Goal: Task Accomplishment & Management: Manage account settings

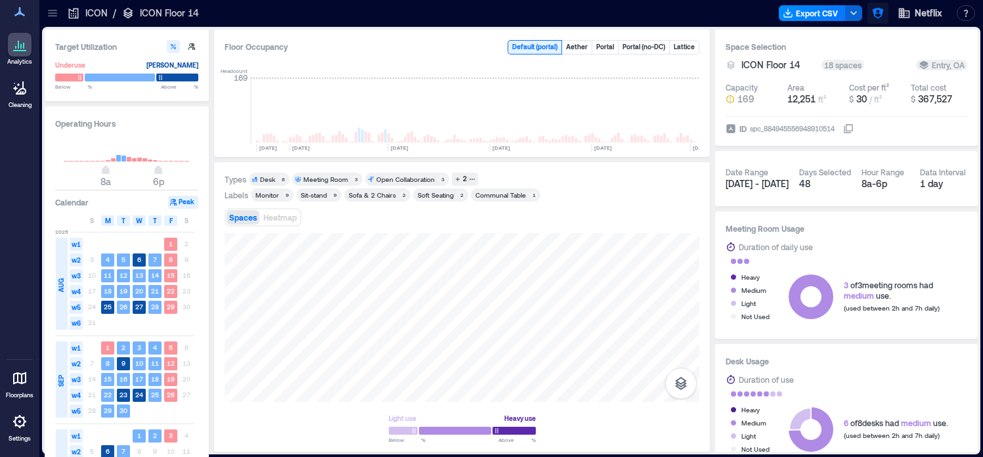
scroll to position [0, 4813]
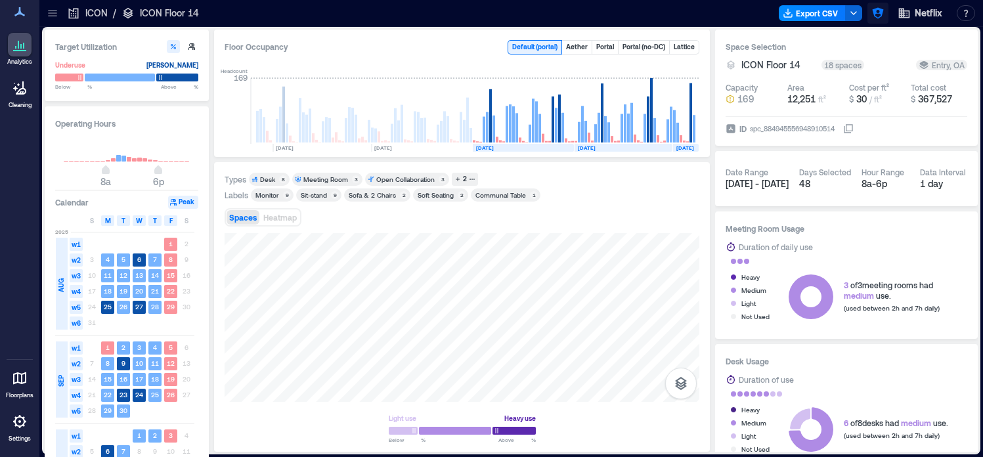
click at [881, 16] on icon "button" at bounding box center [877, 13] width 11 height 11
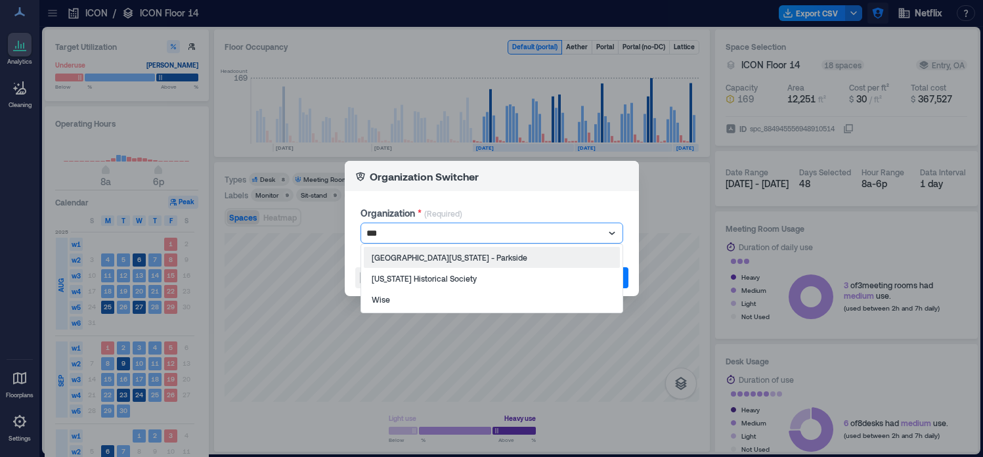
type input "****"
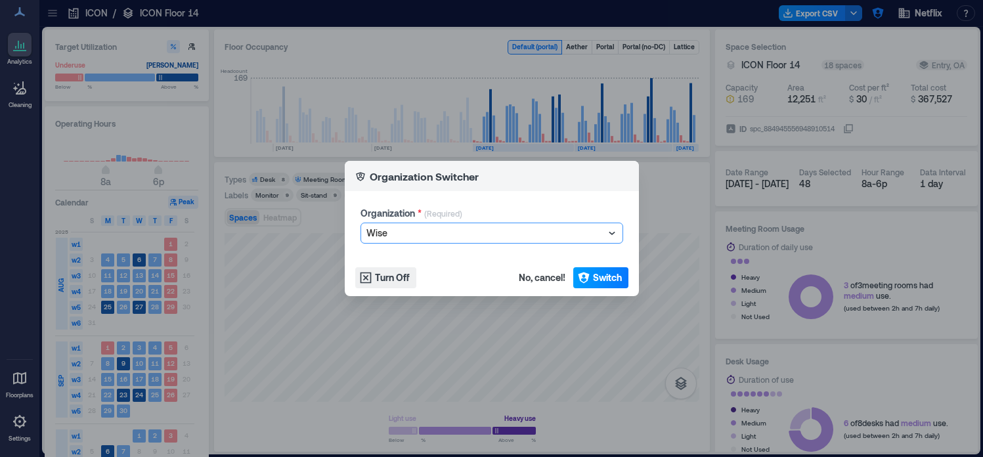
click at [598, 278] on span "Switch" at bounding box center [607, 277] width 29 height 13
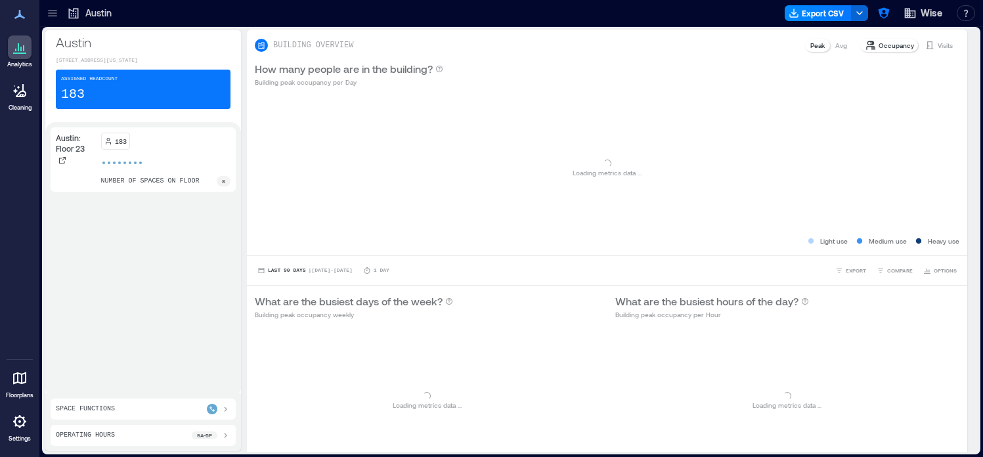
click at [19, 431] on div at bounding box center [20, 422] width 24 height 24
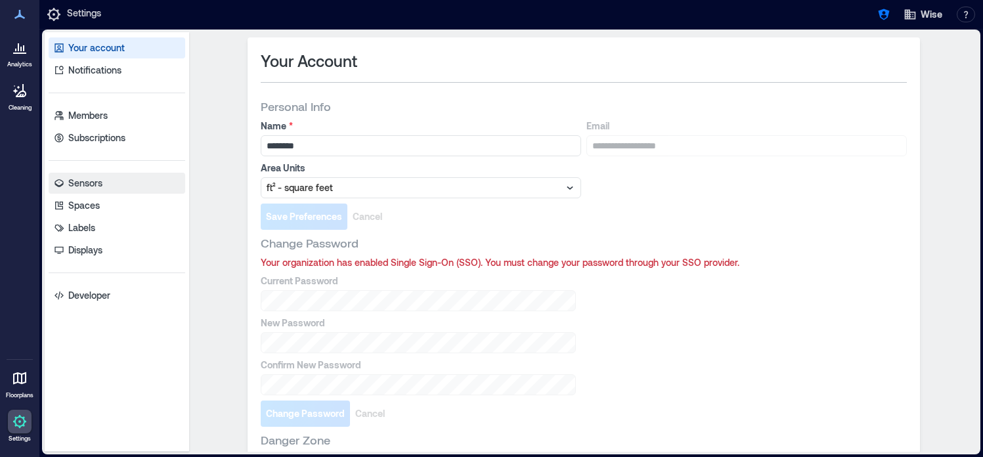
click at [116, 186] on link "Sensors" at bounding box center [117, 183] width 137 height 21
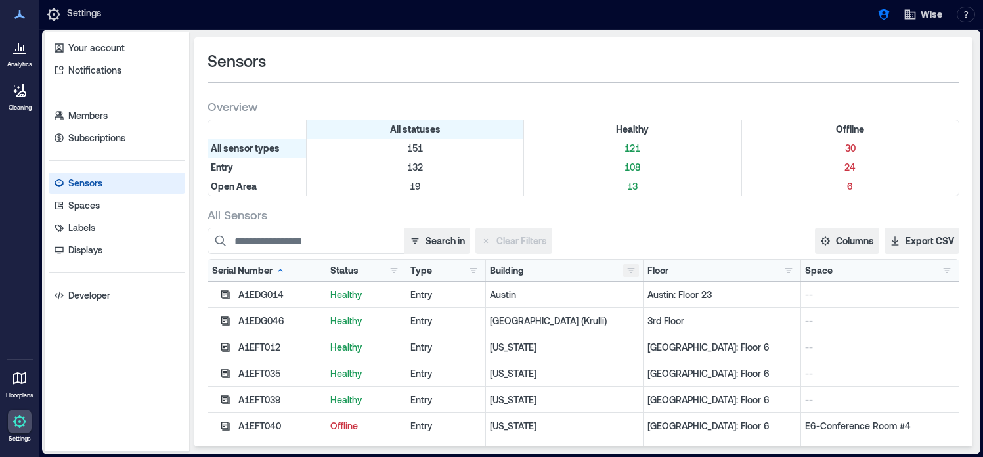
click at [632, 270] on button "button" at bounding box center [631, 270] width 16 height 13
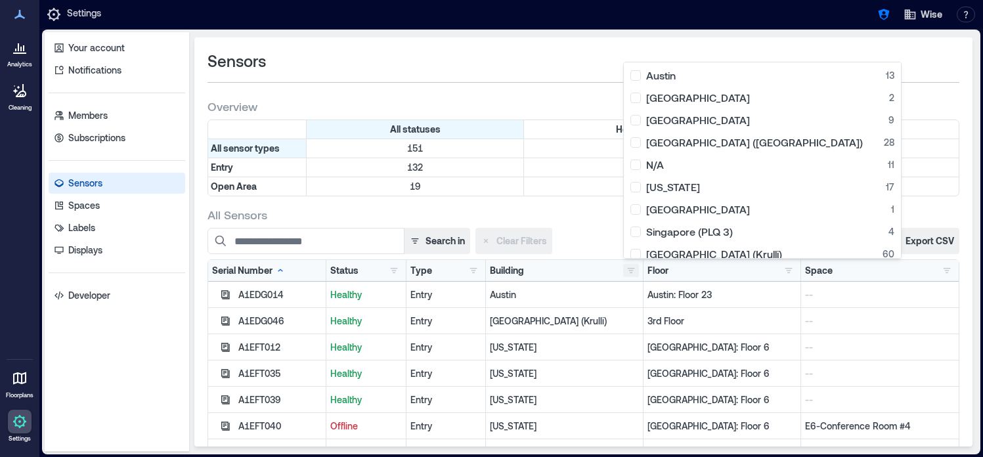
click at [632, 270] on button "button" at bounding box center [631, 270] width 16 height 13
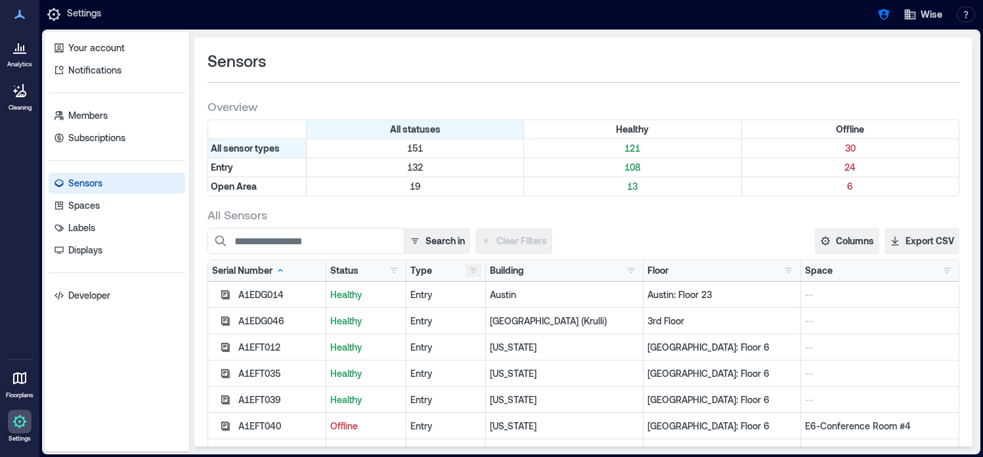
click at [473, 267] on button "button" at bounding box center [474, 270] width 16 height 13
click at [477, 297] on div "Entry 132" at bounding box center [522, 296] width 99 height 13
click at [609, 229] on div "Search in Clear Filters" at bounding box center [470, 241] width 525 height 26
click at [631, 274] on button "button" at bounding box center [631, 270] width 16 height 13
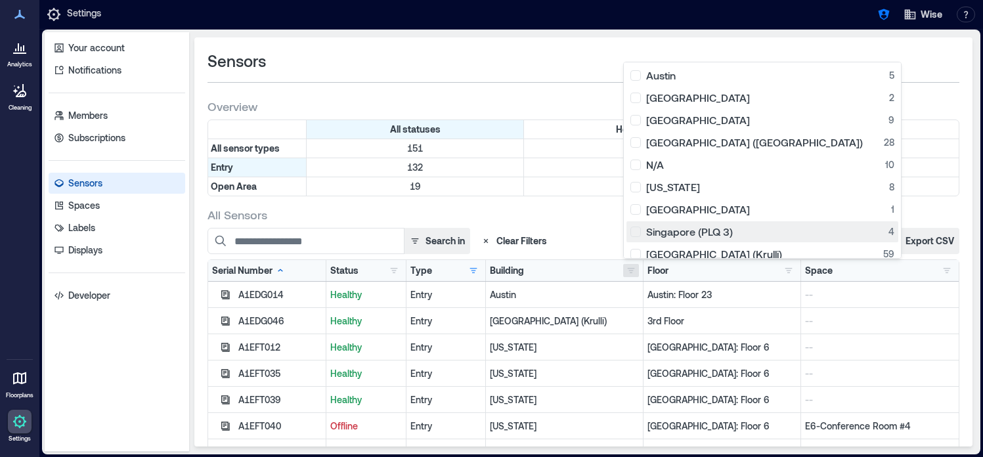
click at [635, 234] on div "Singapore (PLQ 3) 4" at bounding box center [762, 231] width 264 height 13
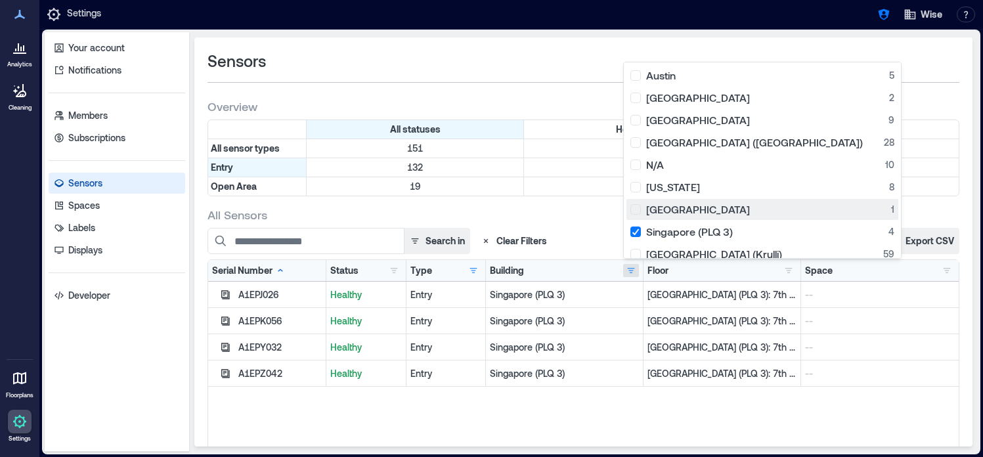
click at [641, 212] on div "Singapore 1" at bounding box center [762, 209] width 264 height 13
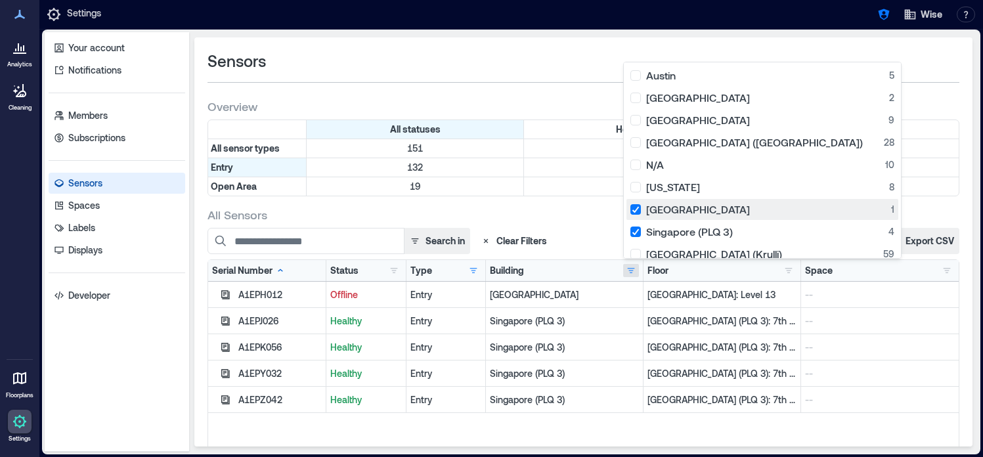
click at [641, 211] on div "Singapore 1" at bounding box center [762, 209] width 264 height 13
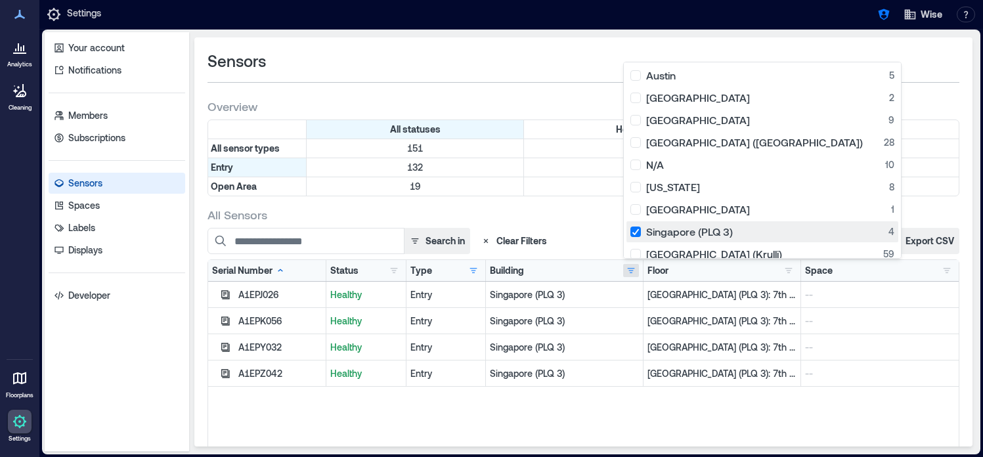
click at [642, 229] on div "Singapore (PLQ 3) 4" at bounding box center [762, 231] width 264 height 13
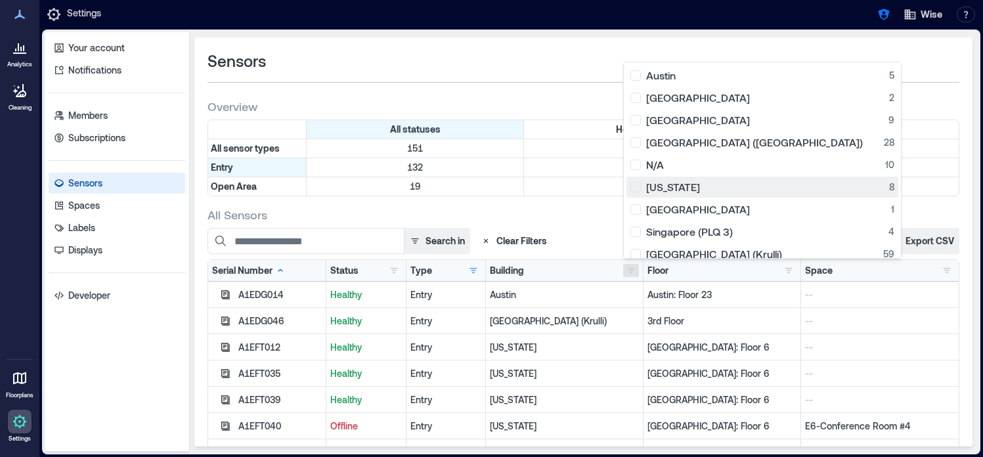
click at [638, 188] on div "New York 8" at bounding box center [762, 187] width 264 height 13
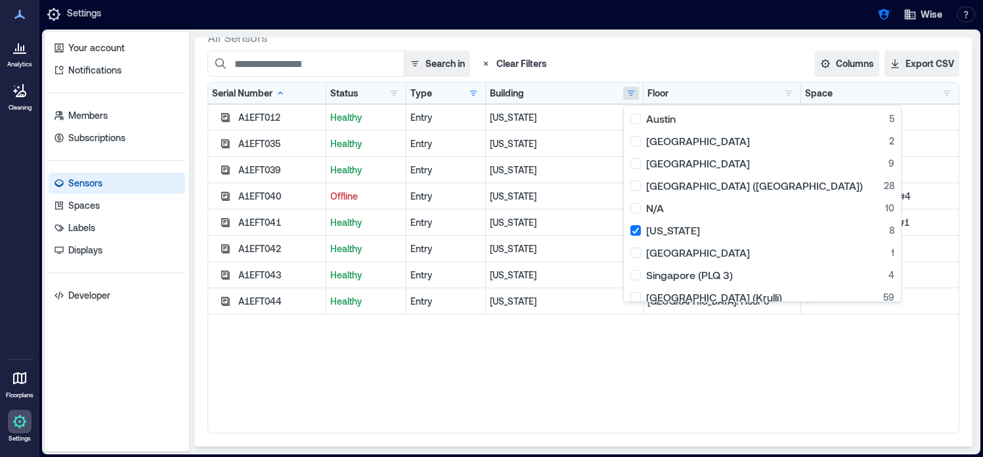
scroll to position [154, 0]
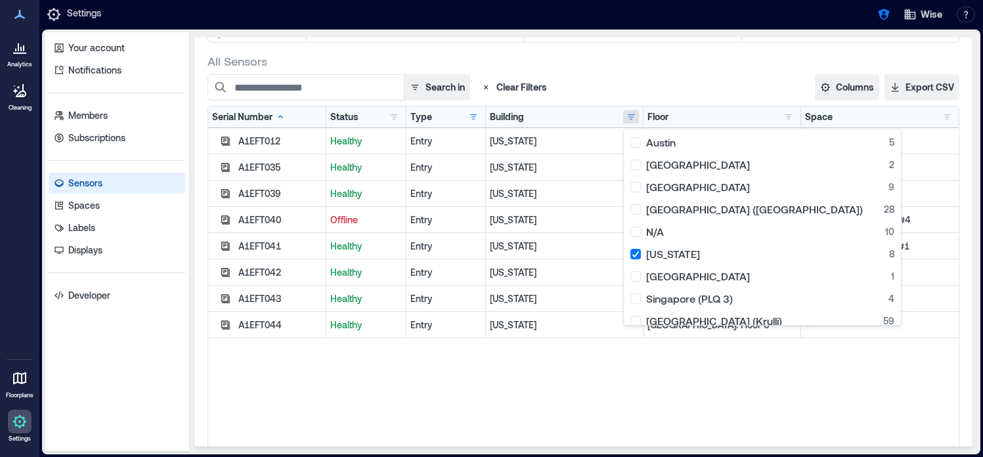
click at [579, 370] on div "A1EFT012 Healthy Entry New York NYC: Floor 6 -- A1EFT035 Healthy Entry New York…" at bounding box center [583, 292] width 751 height 328
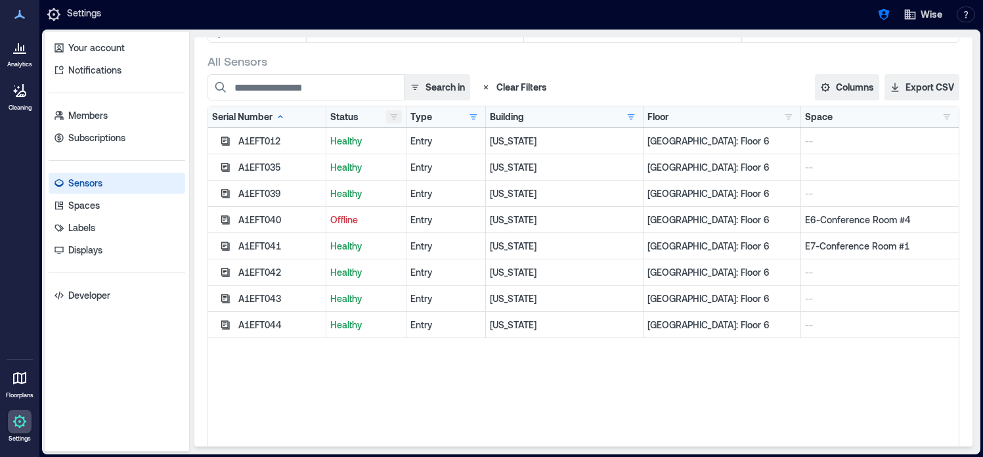
click at [393, 115] on button "button" at bounding box center [394, 116] width 16 height 13
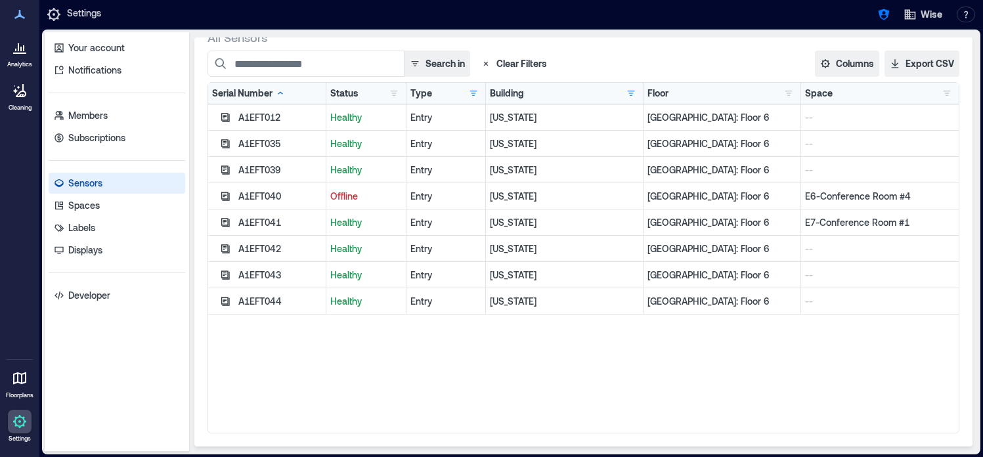
scroll to position [175, 0]
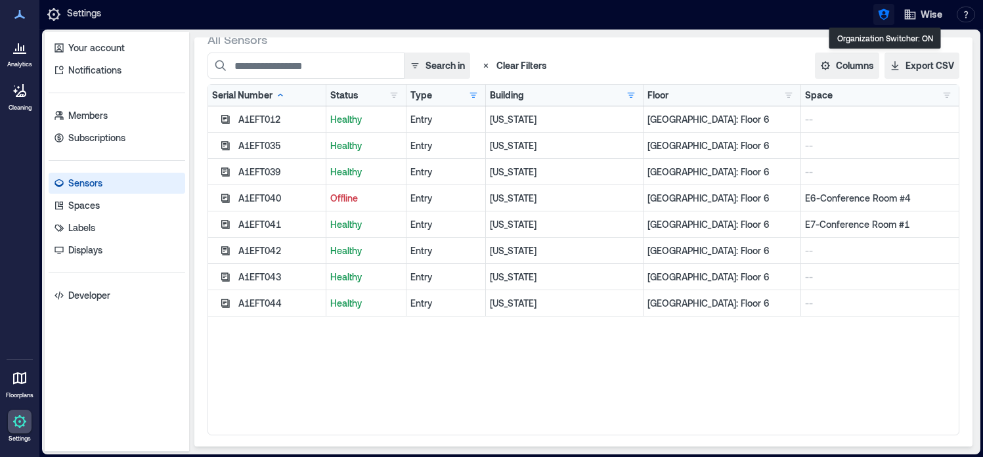
click at [885, 17] on icon "button" at bounding box center [883, 14] width 13 height 13
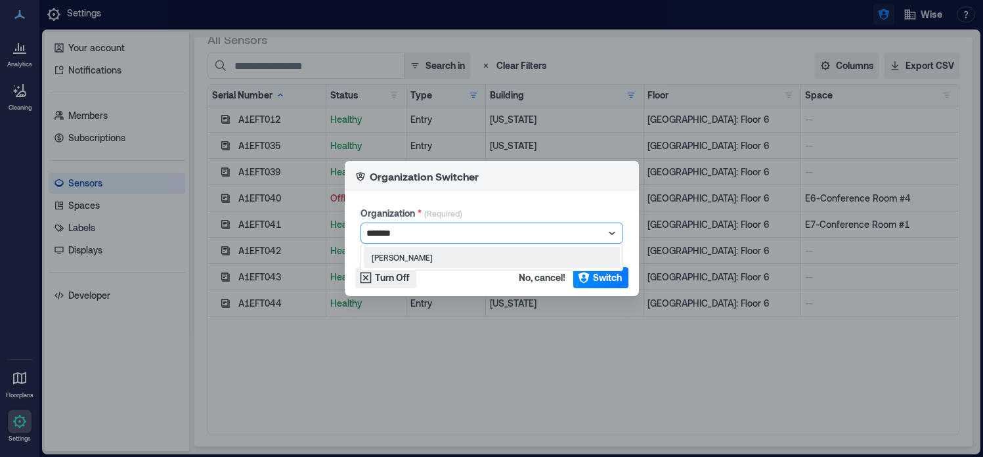
type input "********"
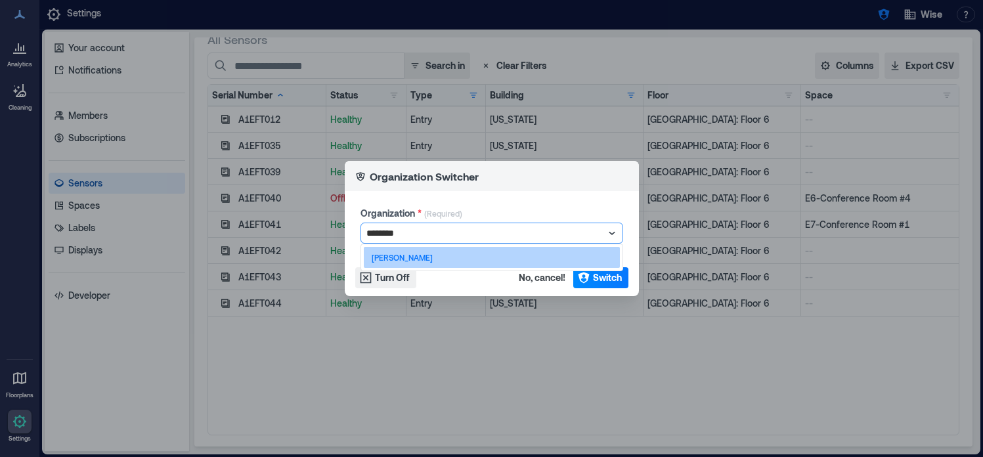
click at [519, 249] on div "J.P. Morgan" at bounding box center [492, 257] width 256 height 21
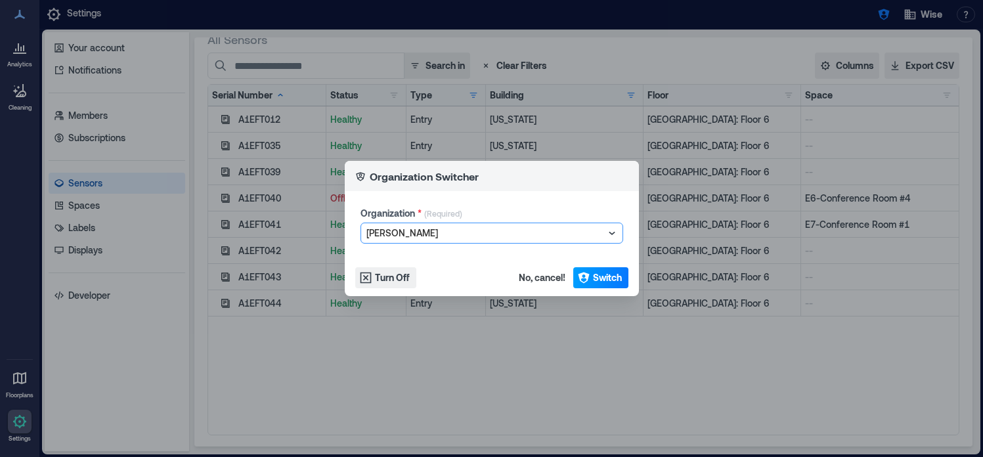
click at [605, 278] on span "Switch" at bounding box center [607, 277] width 29 height 13
